Goal: Task Accomplishment & Management: Use online tool/utility

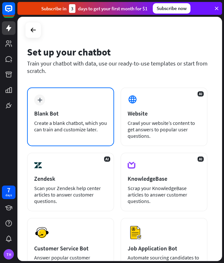
click at [77, 117] on div "plus Blank Bot Create a blank chatbot, which you can train and customize later." at bounding box center [70, 116] width 87 height 59
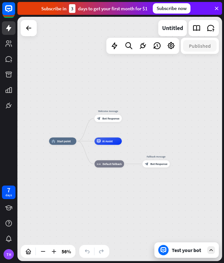
drag, startPoint x: 193, startPoint y: 110, endPoint x: 131, endPoint y: 119, distance: 62.8
click at [131, 119] on div "home_2 Start point Welcome message block_bot_response Bot Response AI Assist bl…" at bounding box center [119, 139] width 205 height 244
click at [124, 119] on icon "plus" at bounding box center [125, 118] width 3 height 3
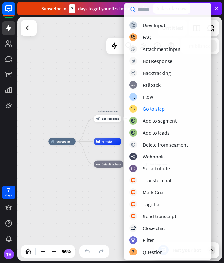
click at [77, 188] on div "home_2 Start point plus Welcome message block_bot_response Bot Response AI Assi…" at bounding box center [105, 210] width 115 height 138
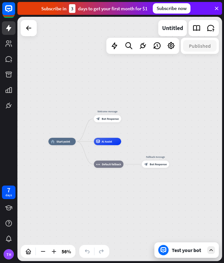
click at [184, 251] on div "Test your bot" at bounding box center [188, 250] width 32 height 6
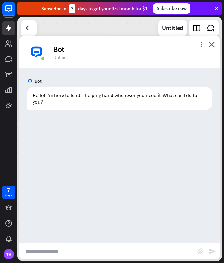
click at [77, 250] on input "text" at bounding box center [108, 251] width 178 height 16
click at [212, 45] on icon "close" at bounding box center [212, 44] width 6 height 6
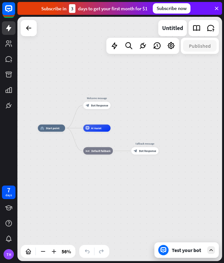
drag, startPoint x: 112, startPoint y: 157, endPoint x: 123, endPoint y: 124, distance: 35.7
click at [123, 124] on div "home_2 Start point Welcome message block_bot_response Bot Response AI Assist bl…" at bounding box center [119, 139] width 205 height 244
click at [161, 151] on div "plus" at bounding box center [162, 150] width 5 height 5
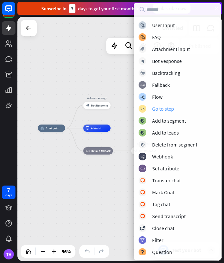
click at [157, 107] on div "Go to step" at bounding box center [163, 108] width 22 height 6
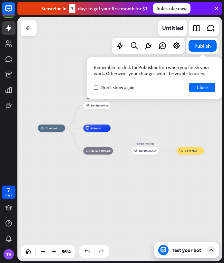
drag, startPoint x: 150, startPoint y: 150, endPoint x: 151, endPoint y: 171, distance: 20.3
click at [151, 171] on div "home_2 Start point Welcome message block_bot_response Bot Response AI Assist bl…" at bounding box center [95, 197] width 115 height 138
drag, startPoint x: 147, startPoint y: 151, endPoint x: 147, endPoint y: 158, distance: 7.4
click at [147, 172] on div "home_2 Start point Welcome message block_bot_response Bot Response AI Assist bl…" at bounding box center [95, 197] width 115 height 138
click at [114, 128] on icon "plus" at bounding box center [115, 128] width 3 height 3
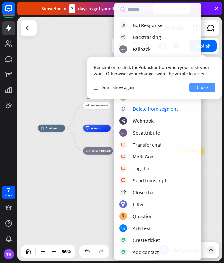
click at [202, 87] on button "Close" at bounding box center [202, 87] width 26 height 9
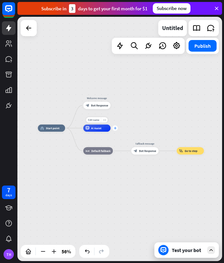
click at [115, 129] on icon "plus" at bounding box center [115, 128] width 3 height 3
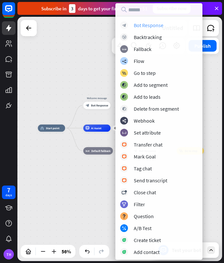
click at [163, 26] on div "Bot Response" at bounding box center [149, 25] width 30 height 6
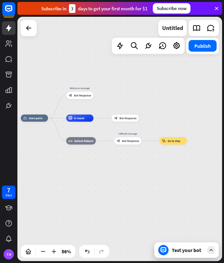
drag, startPoint x: 175, startPoint y: 134, endPoint x: 158, endPoint y: 122, distance: 20.8
click at [158, 123] on div "home_2 Start point Welcome message block_bot_response Bot Response AI Assist bl…" at bounding box center [119, 139] width 205 height 244
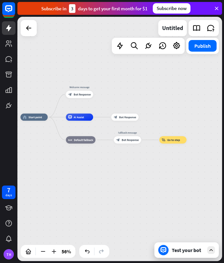
click at [178, 245] on div "Test your bot" at bounding box center [186, 249] width 64 height 15
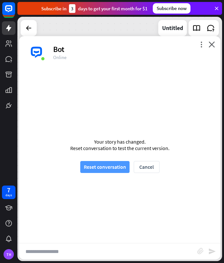
click at [123, 166] on button "Reset conversation" at bounding box center [104, 167] width 49 height 12
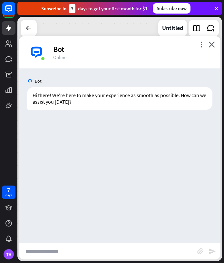
click at [110, 253] on input "text" at bounding box center [108, 251] width 178 height 16
type input "*"
type input "**********"
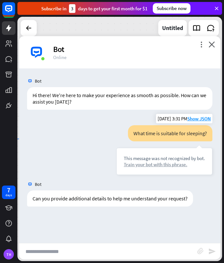
click at [153, 164] on div "Train your bot with this phrase." at bounding box center [164, 164] width 81 height 6
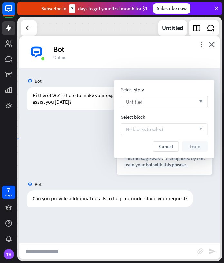
click at [169, 96] on div "Untitled arrow_down" at bounding box center [164, 102] width 87 height 12
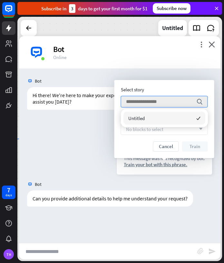
click at [162, 119] on div "Untitled checked" at bounding box center [165, 118] width 82 height 13
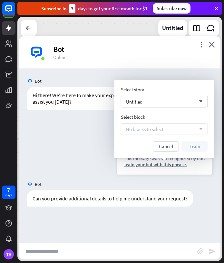
click at [165, 131] on div "No blocks to select arrow_down" at bounding box center [164, 129] width 87 height 12
click at [169, 101] on div "Untitled arrow_down" at bounding box center [164, 102] width 87 height 12
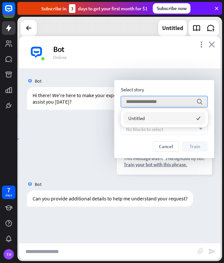
click at [213, 43] on icon "close" at bounding box center [212, 44] width 6 height 6
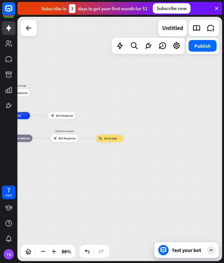
drag, startPoint x: 72, startPoint y: 117, endPoint x: 121, endPoint y: 122, distance: 49.2
click at [121, 122] on div "home_2 Start point Welcome message block_bot_response Bot Response AI Assist bl…" at bounding box center [119, 139] width 205 height 244
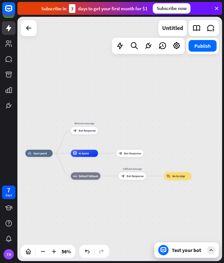
drag, startPoint x: 141, startPoint y: 105, endPoint x: 190, endPoint y: 138, distance: 58.5
click at [190, 138] on div "home_2 Start point Welcome message block_bot_response Bot Response AI Assist bl…" at bounding box center [119, 139] width 205 height 244
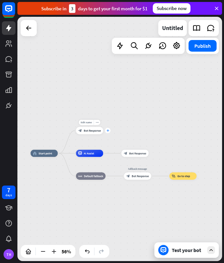
click at [107, 132] on icon "plus" at bounding box center [107, 130] width 3 height 3
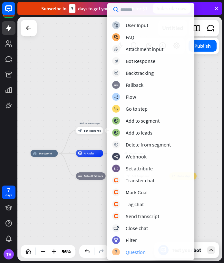
scroll to position [1, 0]
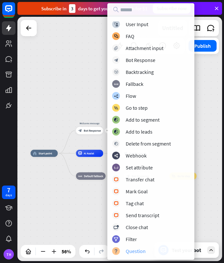
click at [138, 250] on div "Question" at bounding box center [136, 251] width 20 height 6
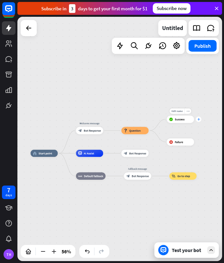
click at [199, 118] on icon "plus" at bounding box center [198, 119] width 3 height 3
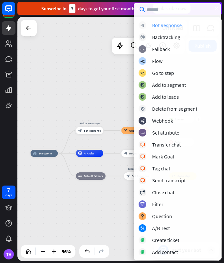
click at [166, 27] on div "Bot Response" at bounding box center [167, 25] width 30 height 6
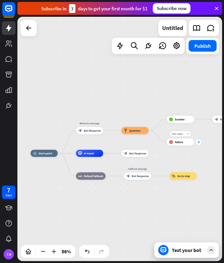
click at [199, 143] on icon "plus" at bounding box center [198, 142] width 3 height 3
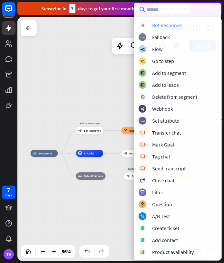
click at [174, 24] on div "Bot Response" at bounding box center [167, 25] width 30 height 6
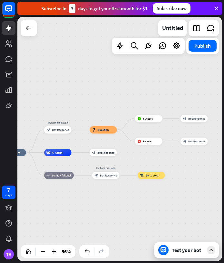
click at [192, 249] on div "Test your bot" at bounding box center [188, 250] width 32 height 6
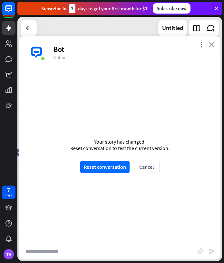
click at [212, 44] on icon "close" at bounding box center [212, 44] width 6 height 6
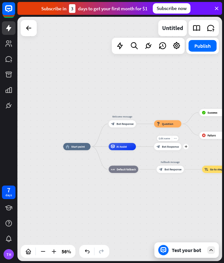
click at [174, 137] on icon "more_horiz" at bounding box center [175, 138] width 3 height 3
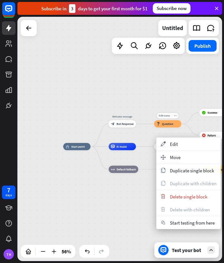
click at [176, 127] on div "Edit name more_horiz block_question Question" at bounding box center [167, 123] width 27 height 7
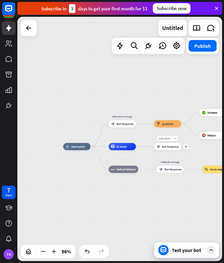
click at [186, 147] on icon "plus" at bounding box center [185, 146] width 3 height 3
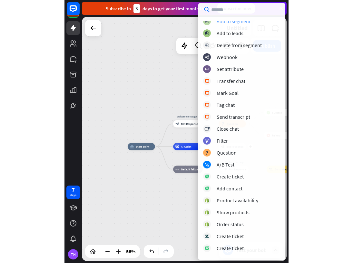
scroll to position [120, 0]
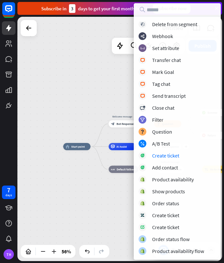
click at [97, 196] on div "home_2 Start point Welcome message block_bot_response Bot Response block_questi…" at bounding box center [120, 215] width 115 height 138
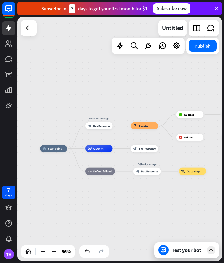
click at [179, 252] on div "Test your bot" at bounding box center [188, 250] width 32 height 6
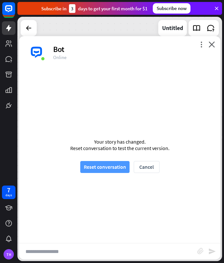
click at [110, 167] on button "Reset conversation" at bounding box center [104, 167] width 49 height 12
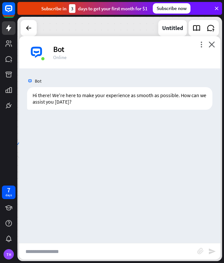
click at [124, 249] on input "text" at bounding box center [108, 251] width 178 height 16
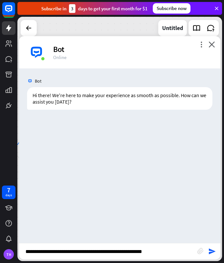
type input "**********"
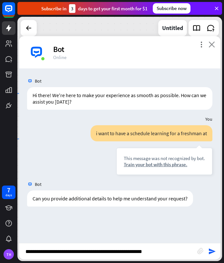
click at [210, 45] on icon "close" at bounding box center [212, 44] width 6 height 6
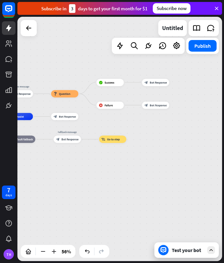
drag, startPoint x: 106, startPoint y: 128, endPoint x: 133, endPoint y: 129, distance: 26.8
click at [134, 129] on div "home_2 Start point Welcome message block_bot_response Bot Response block_questi…" at bounding box center [119, 139] width 205 height 244
click at [123, 139] on div "block_goto Go to step" at bounding box center [112, 139] width 27 height 7
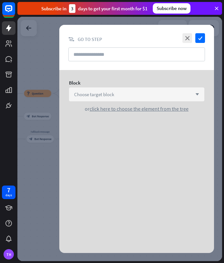
click at [154, 97] on div "Choose target block arrow_down" at bounding box center [136, 94] width 135 height 14
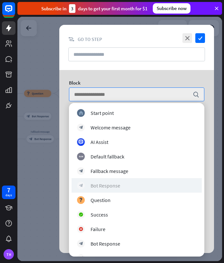
click at [119, 182] on div "Bot Response" at bounding box center [106, 185] width 30 height 6
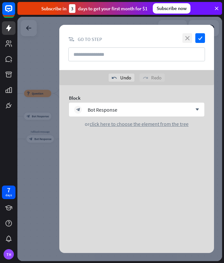
click at [185, 37] on icon "close" at bounding box center [188, 38] width 10 height 10
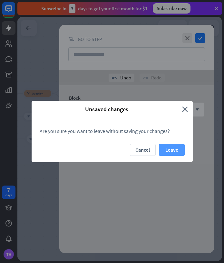
click at [166, 150] on button "Leave" at bounding box center [172, 150] width 26 height 12
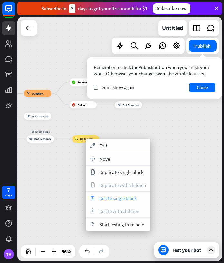
click at [106, 198] on span "Delete single block" at bounding box center [117, 198] width 37 height 6
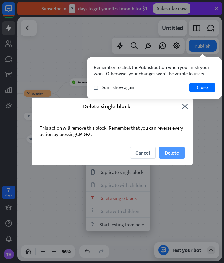
click at [175, 152] on button "Delete" at bounding box center [172, 153] width 26 height 12
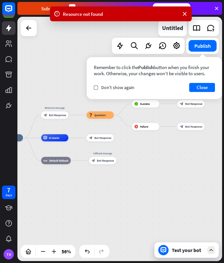
drag, startPoint x: 83, startPoint y: 132, endPoint x: 146, endPoint y: 153, distance: 66.2
click at [146, 153] on div "home_2 Start point Welcome message block_bot_response Bot Response block_questi…" at bounding box center [119, 139] width 205 height 244
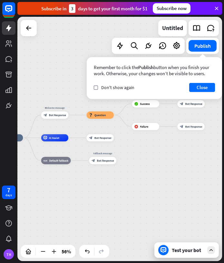
click at [213, 250] on icon at bounding box center [211, 250] width 6 height 6
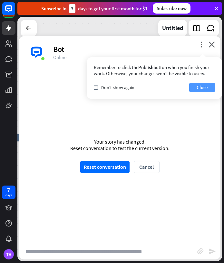
click at [203, 85] on button "Close" at bounding box center [202, 87] width 26 height 9
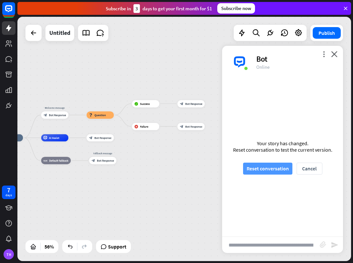
click at [224, 163] on button "Reset conversation" at bounding box center [267, 169] width 49 height 12
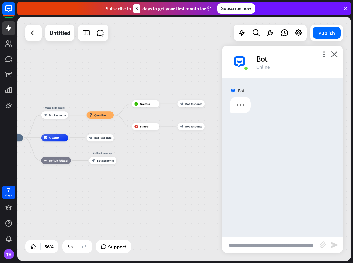
click at [224, 245] on input "**********" at bounding box center [271, 245] width 98 height 16
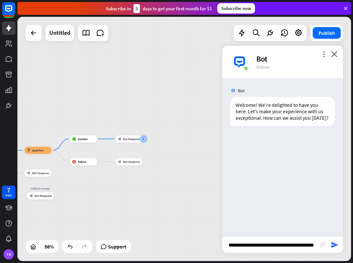
click at [224, 243] on input "**********" at bounding box center [271, 245] width 98 height 16
click at [147, 139] on icon "plus" at bounding box center [146, 139] width 3 height 3
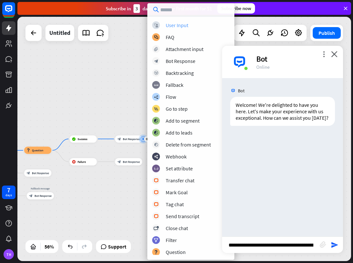
click at [182, 25] on div "User Input" at bounding box center [177, 25] width 23 height 6
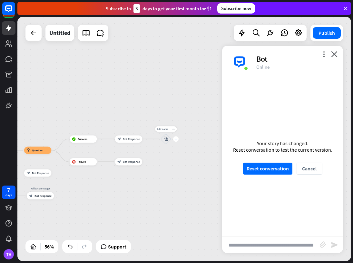
click at [177, 139] on div "plus" at bounding box center [175, 138] width 5 height 5
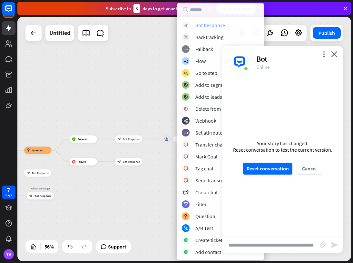
click at [214, 23] on div "Bot Response" at bounding box center [210, 25] width 30 height 6
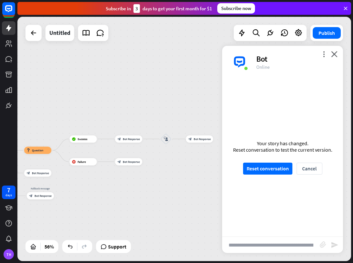
click at [224, 247] on input "**********" at bounding box center [271, 245] width 98 height 16
click at [224, 168] on button "Reset conversation" at bounding box center [267, 169] width 49 height 12
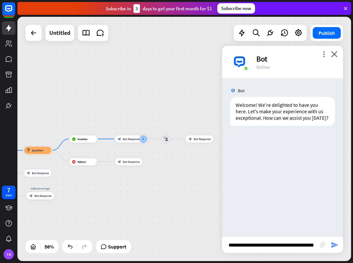
click at [224, 244] on icon "send" at bounding box center [335, 245] width 8 height 8
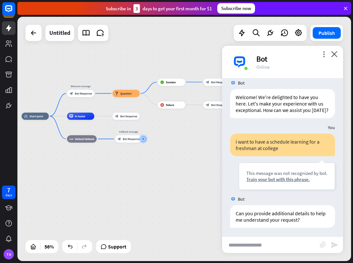
scroll to position [9, 0]
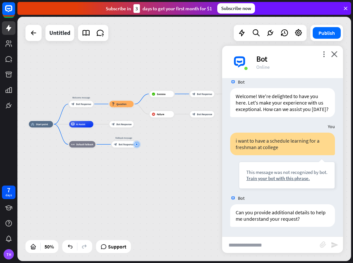
drag, startPoint x: 176, startPoint y: 178, endPoint x: 167, endPoint y: 177, distance: 8.7
click at [167, 177] on div "home_2 Start point Welcome message block_bot_response Bot Response block_questi…" at bounding box center [112, 185] width 167 height 122
